Goal: Entertainment & Leisure: Consume media (video, audio)

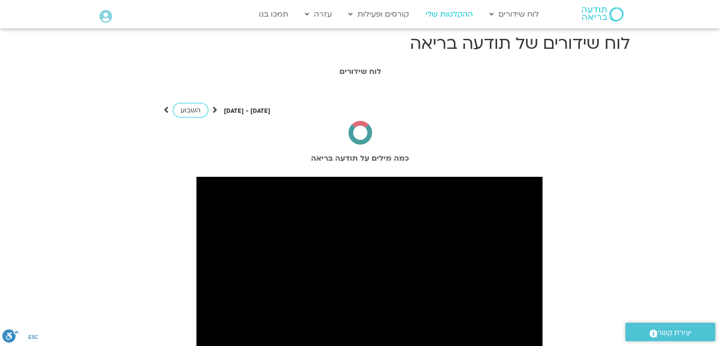
click at [444, 10] on link "ההקלטות שלי" at bounding box center [449, 14] width 57 height 18
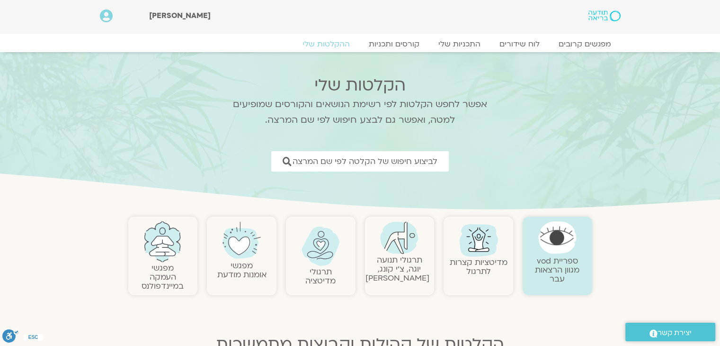
click at [400, 229] on img at bounding box center [399, 237] width 38 height 33
click at [422, 257] on link "תרגולי תנועה יוגה, צ׳י קונג, פלדנקרייז" at bounding box center [398, 268] width 64 height 29
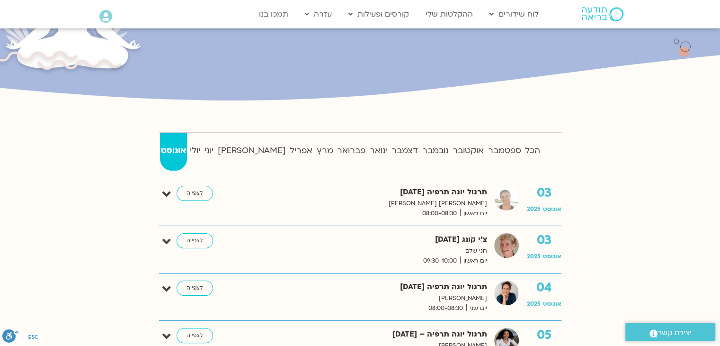
scroll to position [171, 0]
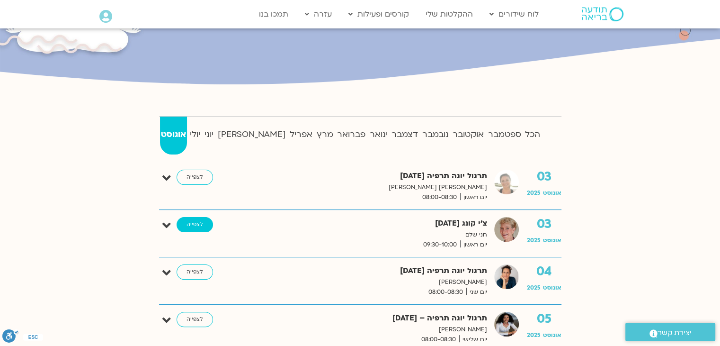
click at [201, 225] on link "לצפייה" at bounding box center [195, 224] width 36 height 15
